Goal: Find specific page/section

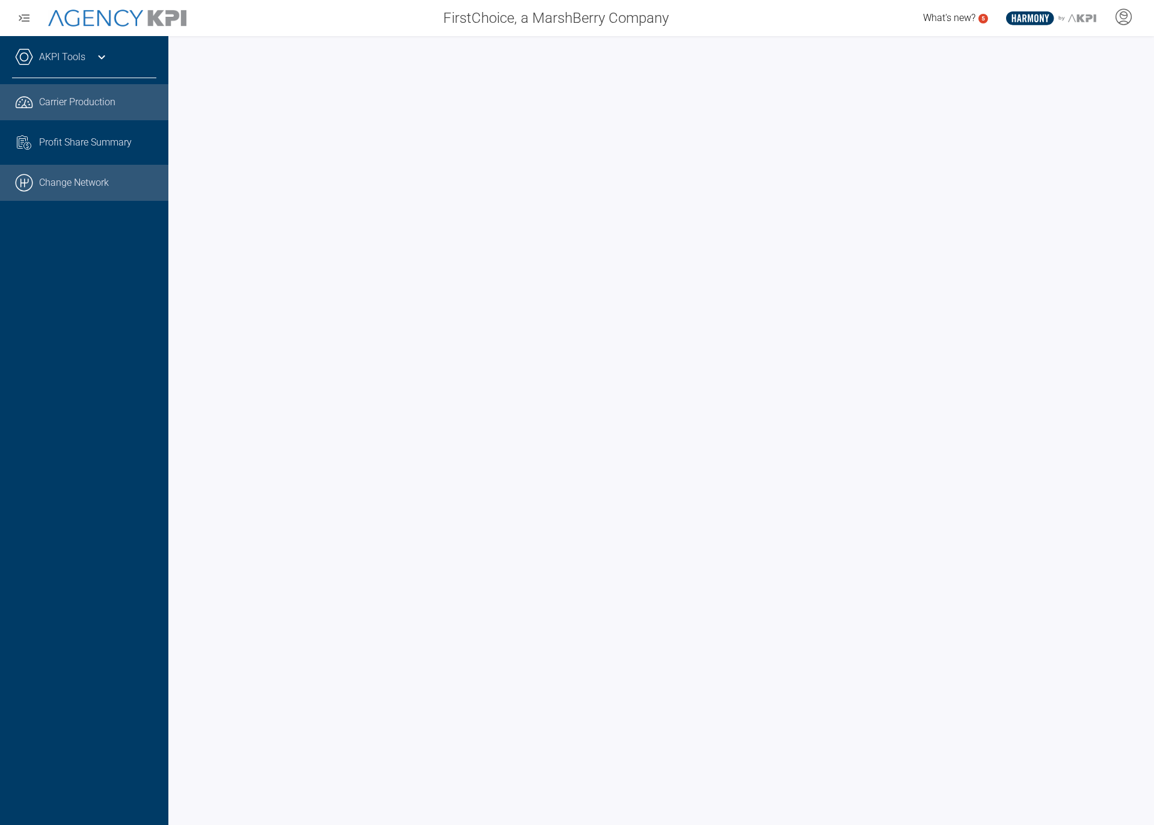
click at [46, 185] on link ".cls-1{fill:none;stroke:#000;stroke-linecap:round;stroke-linejoin:round;stroke-…" at bounding box center [84, 183] width 168 height 36
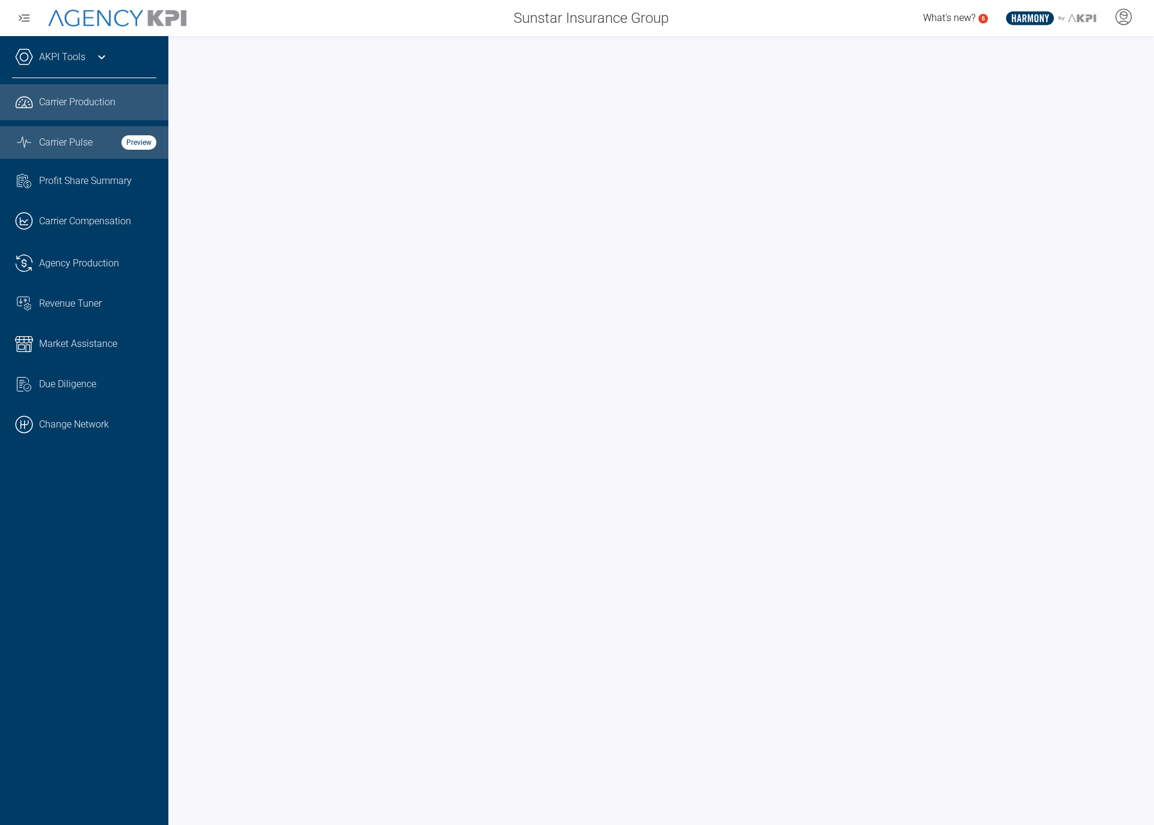
click at [68, 141] on span "Carrier Pulse" at bounding box center [66, 142] width 54 height 14
